Goal: Task Accomplishment & Management: Use online tool/utility

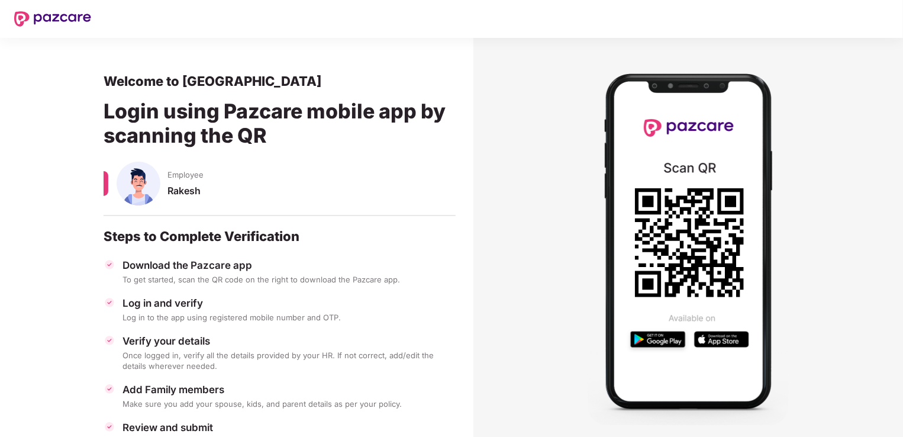
scroll to position [55, 0]
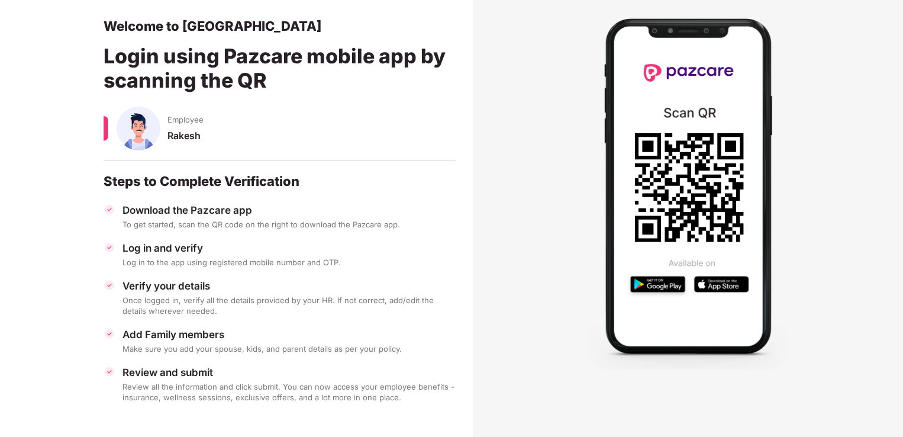
click at [147, 253] on div "Log in and verify" at bounding box center [289, 248] width 333 height 13
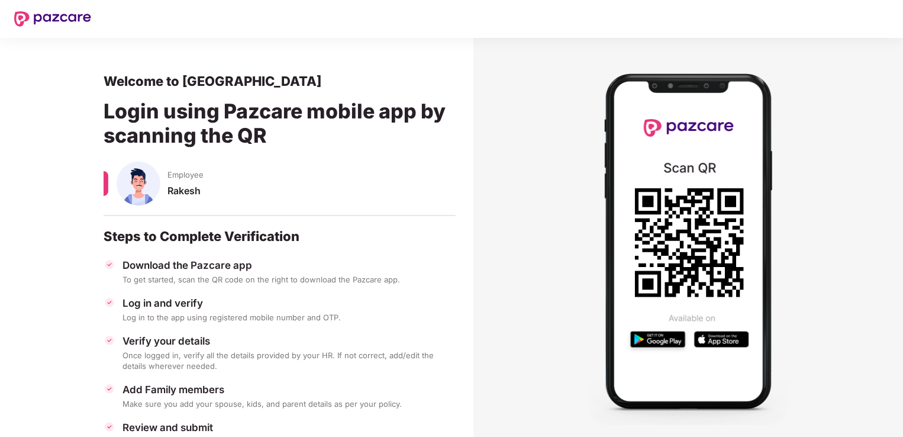
click at [191, 189] on div "Rakesh" at bounding box center [312, 196] width 288 height 23
click at [680, 269] on icon at bounding box center [689, 242] width 109 height 109
click at [806, 292] on section at bounding box center [689, 241] width 430 height 407
